Goal: Check status

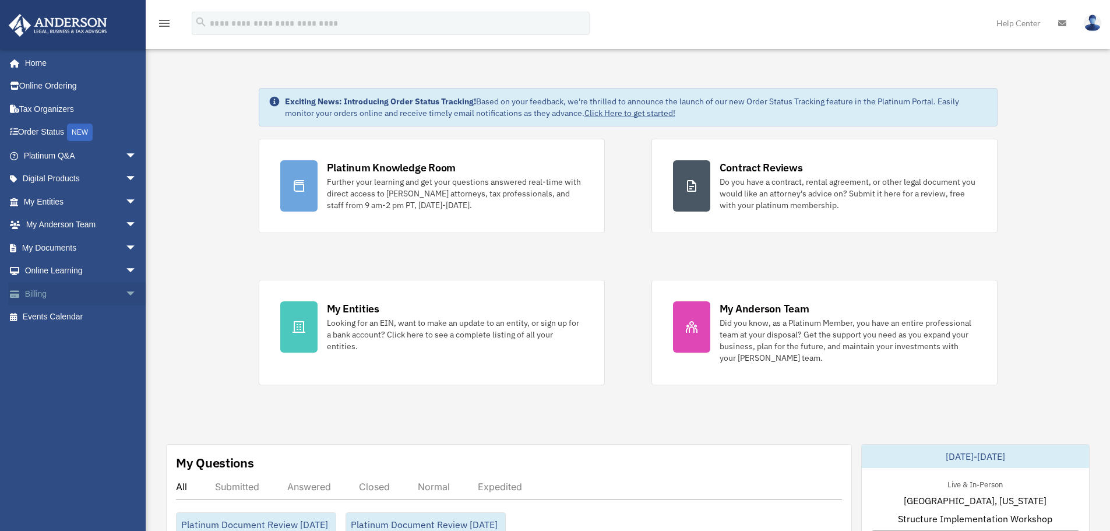
click at [42, 291] on link "Billing arrow_drop_down" at bounding box center [81, 293] width 146 height 23
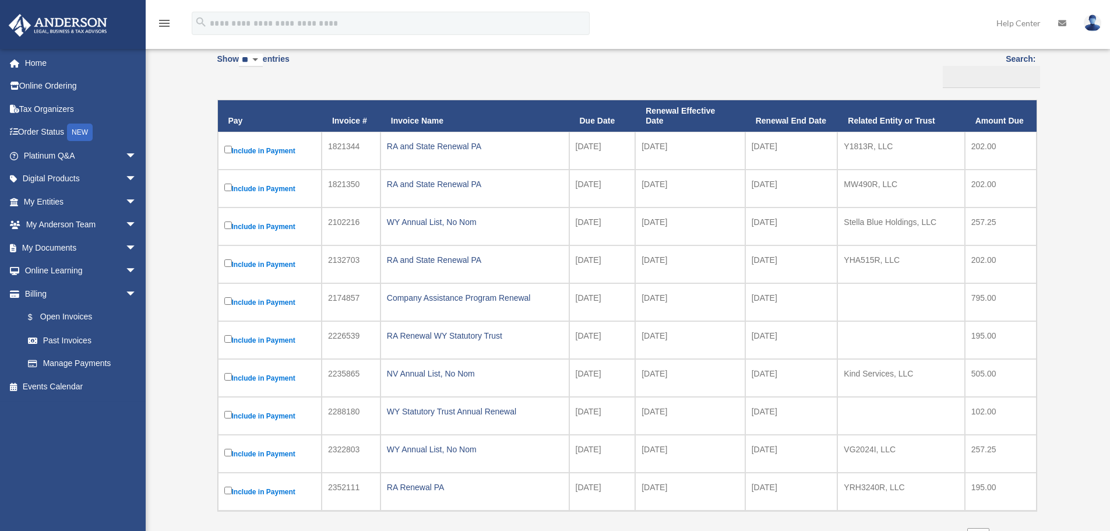
scroll to position [175, 0]
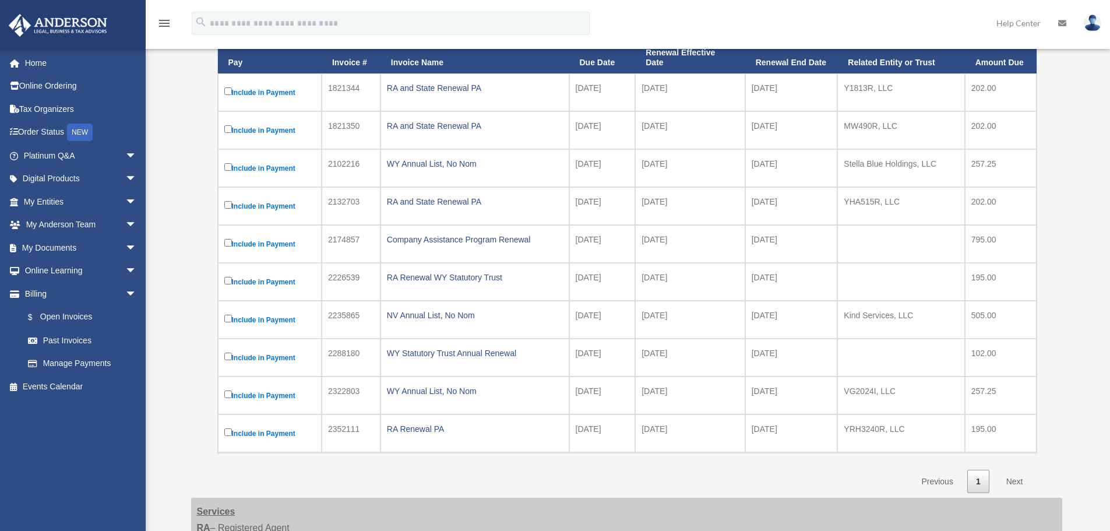
click at [879, 16] on div "menu search Site Menu add [EMAIL_ADDRESS][DOMAIN_NAME] My Profile Reset Passwor…" at bounding box center [555, 29] width 1093 height 40
click at [417, 88] on div "RA and State Renewal PA" at bounding box center [475, 88] width 176 height 16
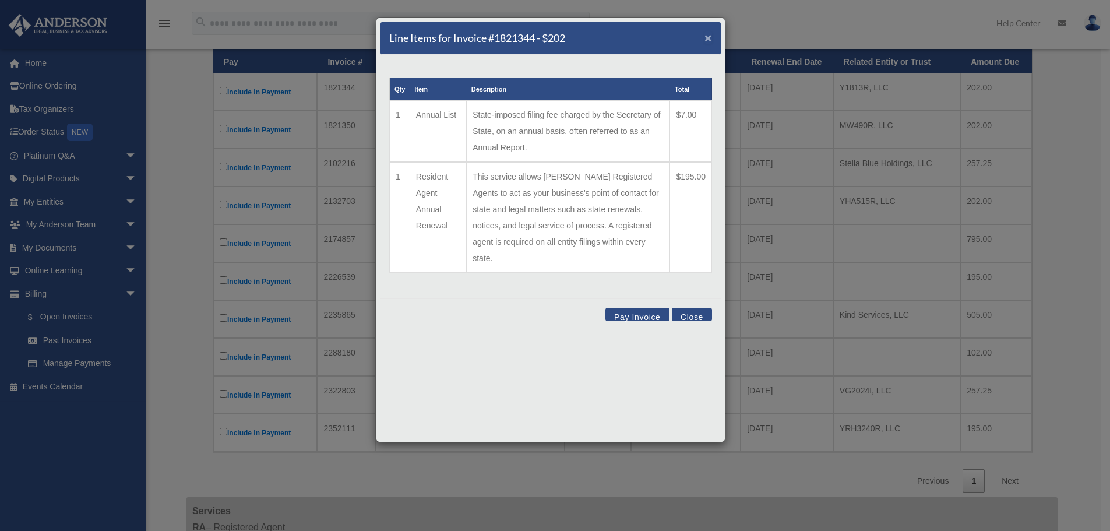
click at [707, 36] on span "×" at bounding box center [708, 37] width 8 height 13
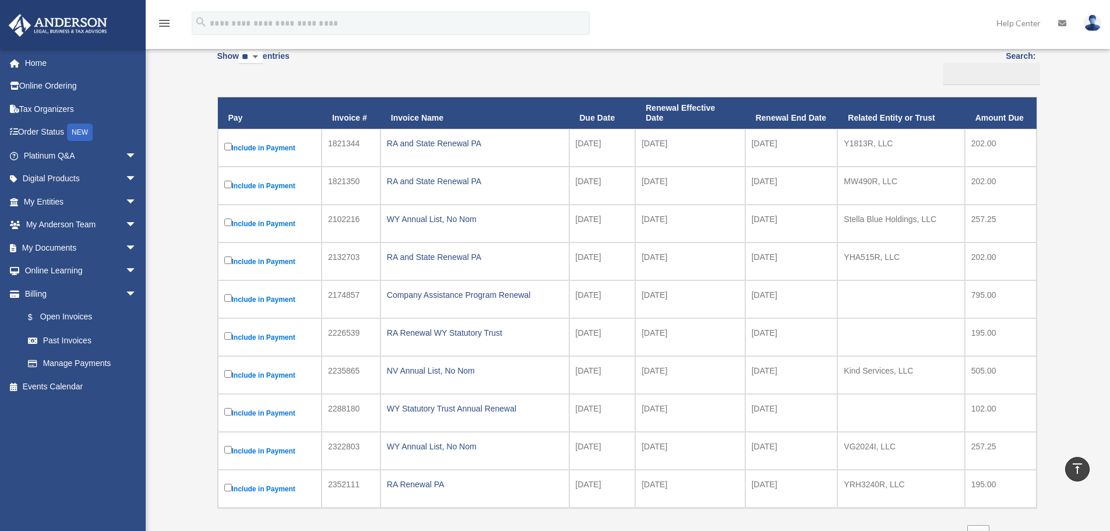
scroll to position [117, 0]
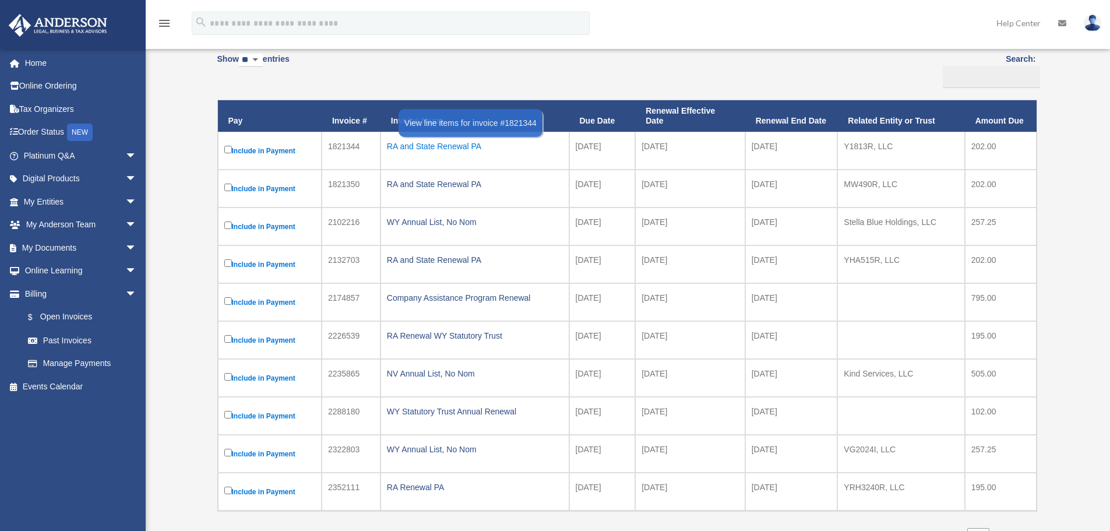
click at [424, 148] on div "RA and State Renewal PA" at bounding box center [475, 146] width 176 height 16
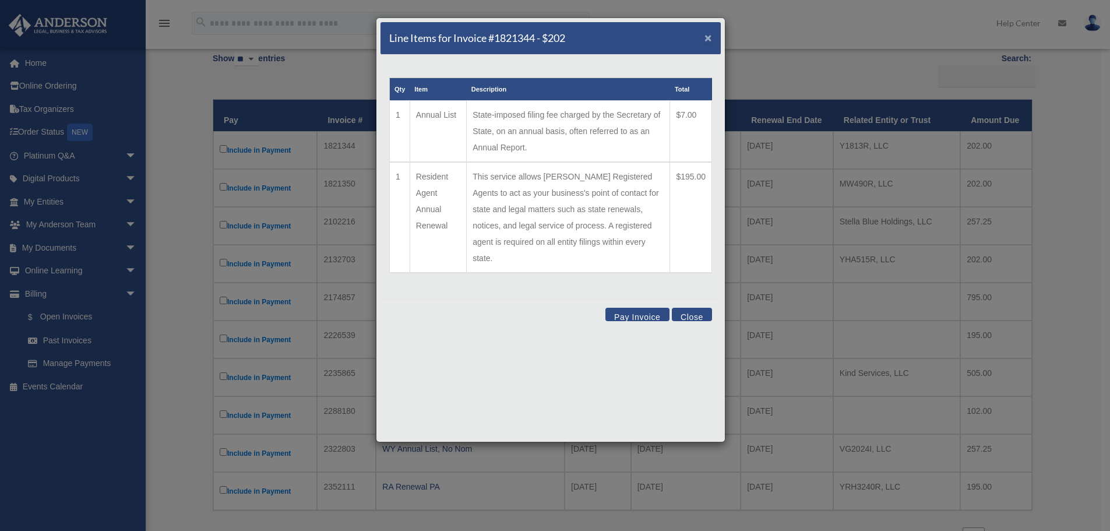
click at [709, 38] on span "×" at bounding box center [708, 37] width 8 height 13
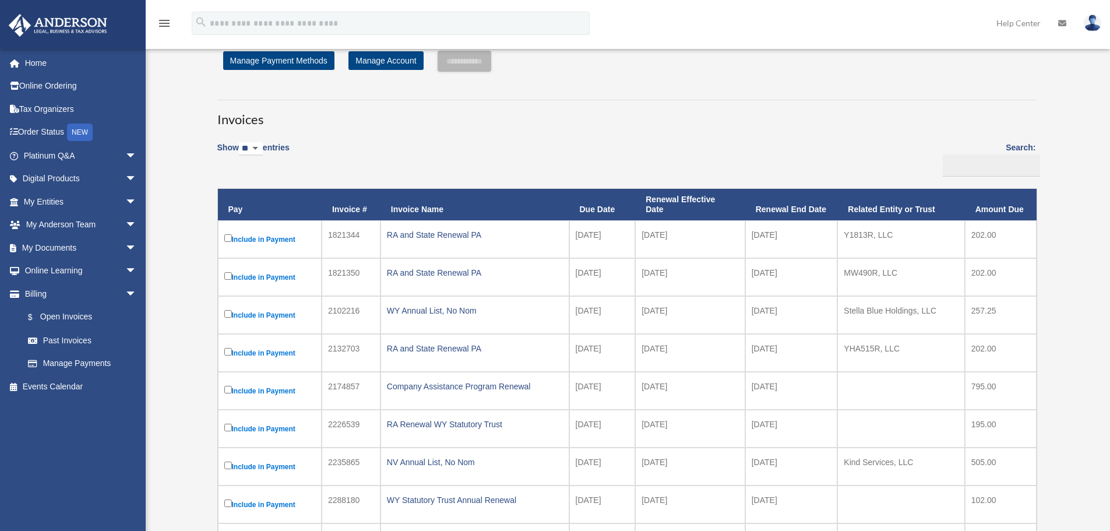
scroll to position [0, 0]
